Goal: Share content: Share content

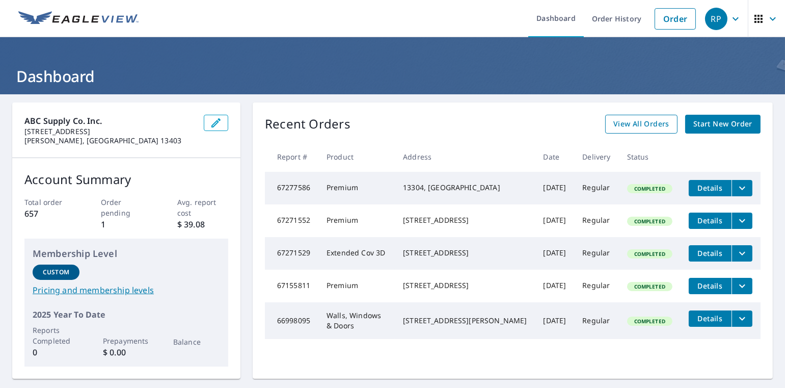
click at [660, 128] on span "View All Orders" at bounding box center [641, 124] width 56 height 13
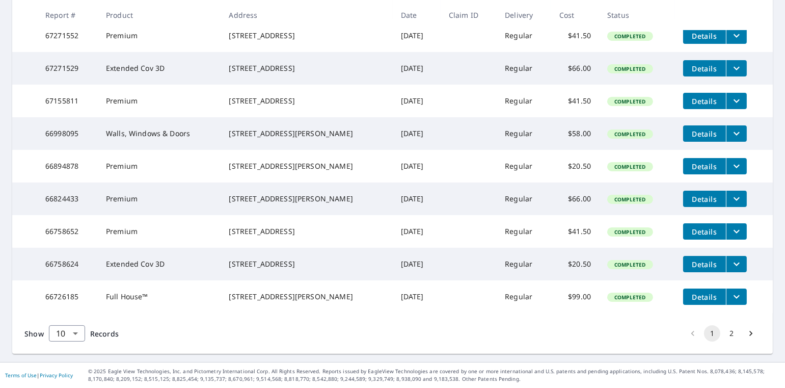
scroll to position [279, 0]
click at [746, 336] on icon "Go to next page" at bounding box center [751, 333] width 10 height 10
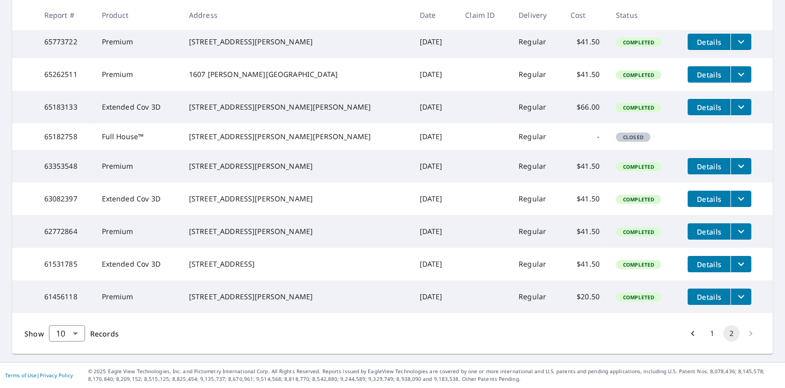
scroll to position [242, 0]
click at [731, 294] on button "filesDropdownBtn-61456118" at bounding box center [741, 296] width 21 height 16
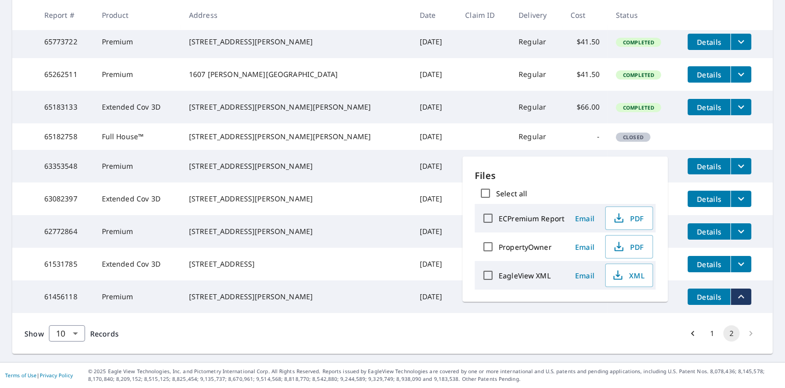
click at [481, 191] on input "Select all" at bounding box center [485, 192] width 21 height 21
checkbox input "true"
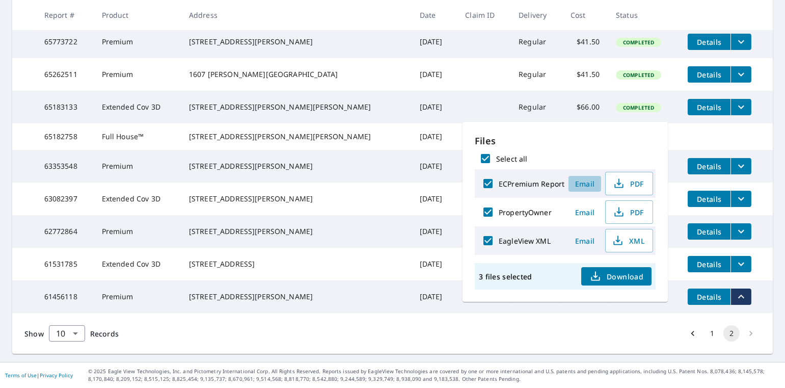
click at [590, 185] on span "Email" at bounding box center [585, 184] width 24 height 10
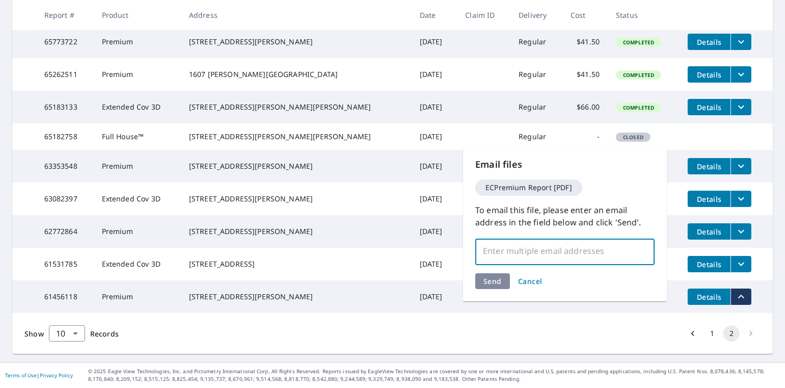
click at [560, 256] on input "text" at bounding box center [557, 250] width 155 height 19
type input "[PERSON_NAME][DOMAIN_NAME][EMAIL_ADDRESS][PERSON_NAME][DOMAIN_NAME]"
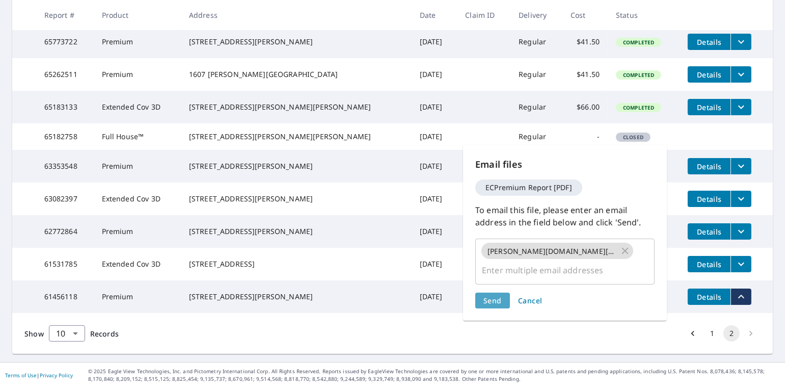
click at [498, 295] on span "Send" at bounding box center [492, 300] width 18 height 10
